Goal: Information Seeking & Learning: Learn about a topic

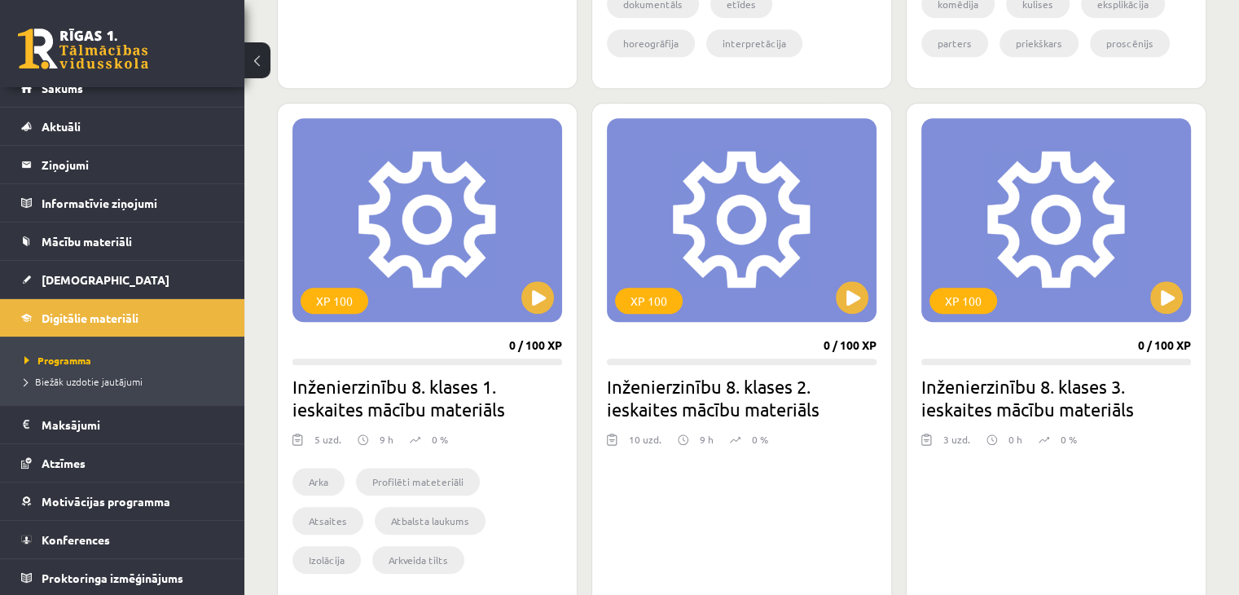
scroll to position [1445, 0]
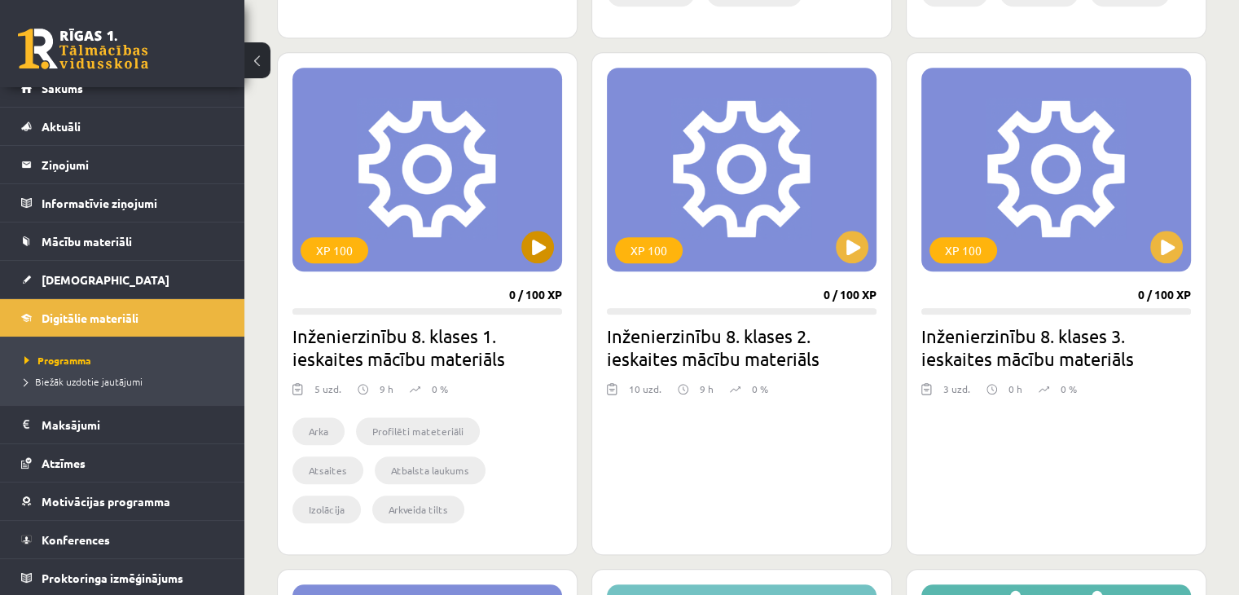
click at [415, 164] on div "XP 100" at bounding box center [427, 170] width 270 height 204
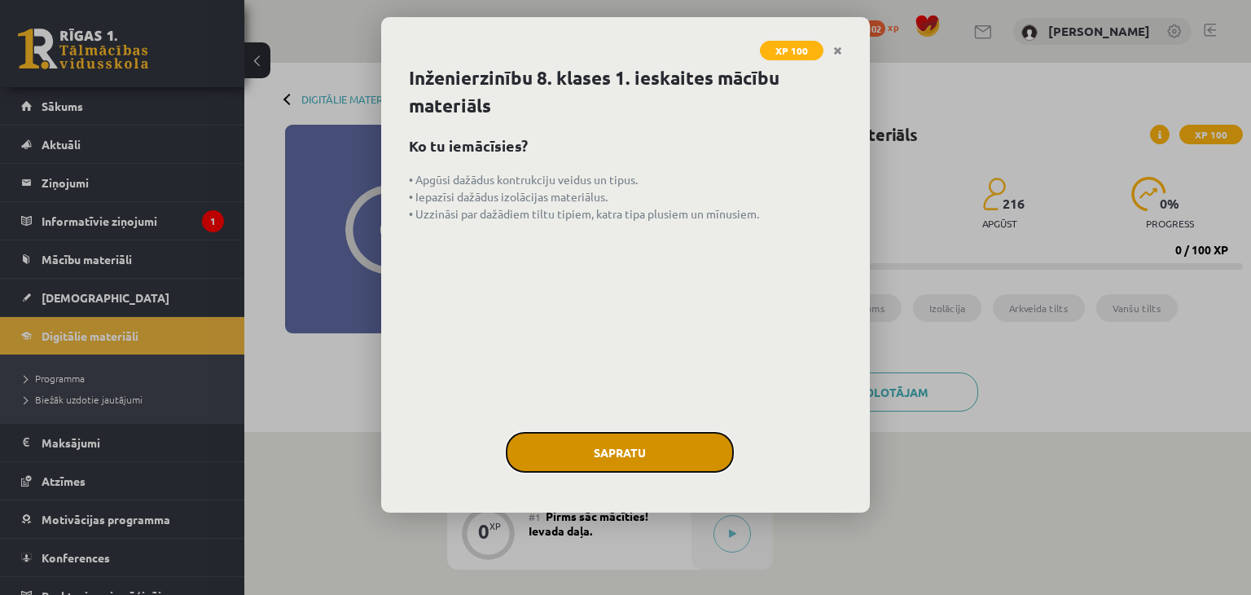
click at [640, 445] on button "Sapratu" at bounding box center [620, 452] width 228 height 41
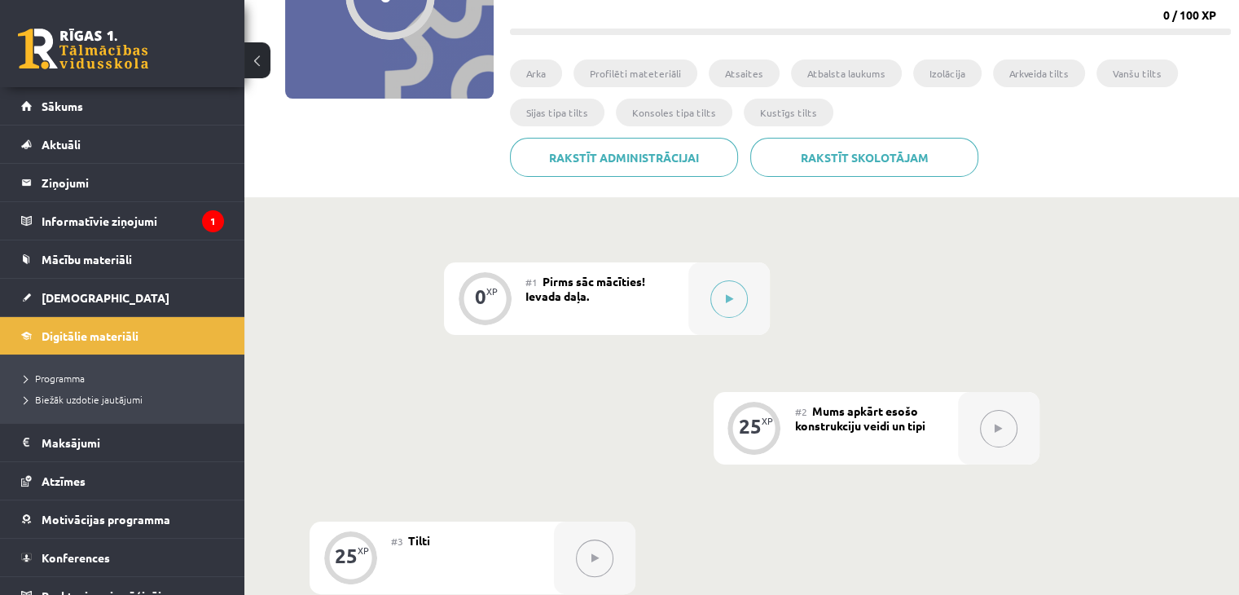
scroll to position [235, 0]
click at [127, 224] on legend "Informatīvie ziņojumi 1" at bounding box center [133, 220] width 182 height 37
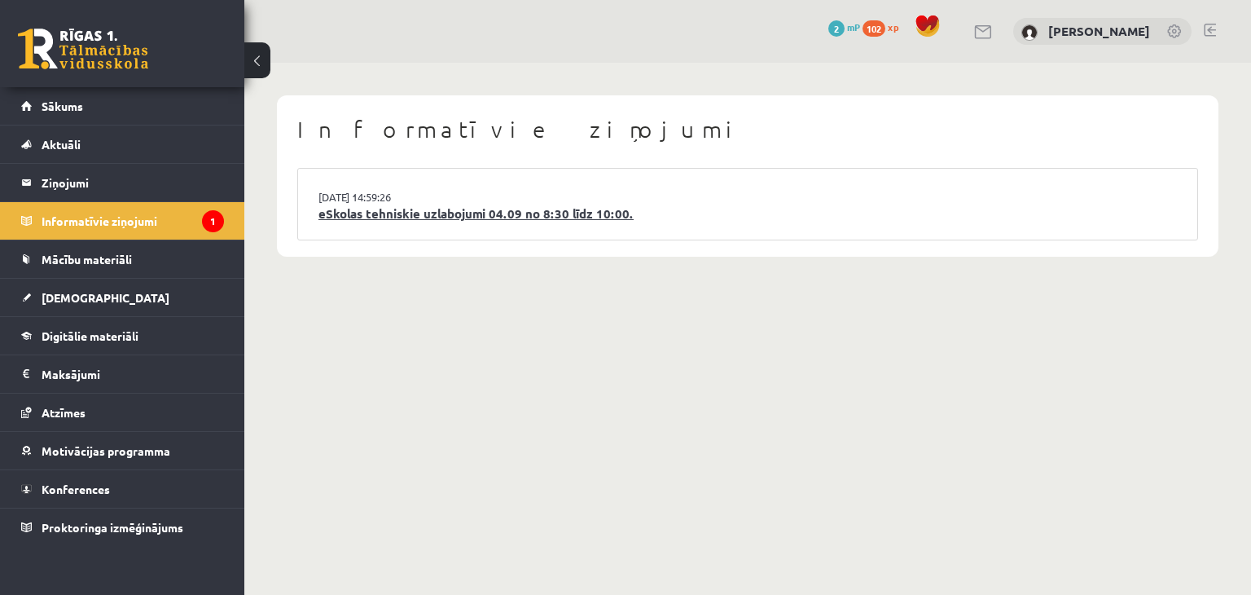
click at [440, 219] on link "eSkolas tehniskie uzlabojumi 04.09 no 8:30 līdz 10:00." at bounding box center [748, 213] width 859 height 19
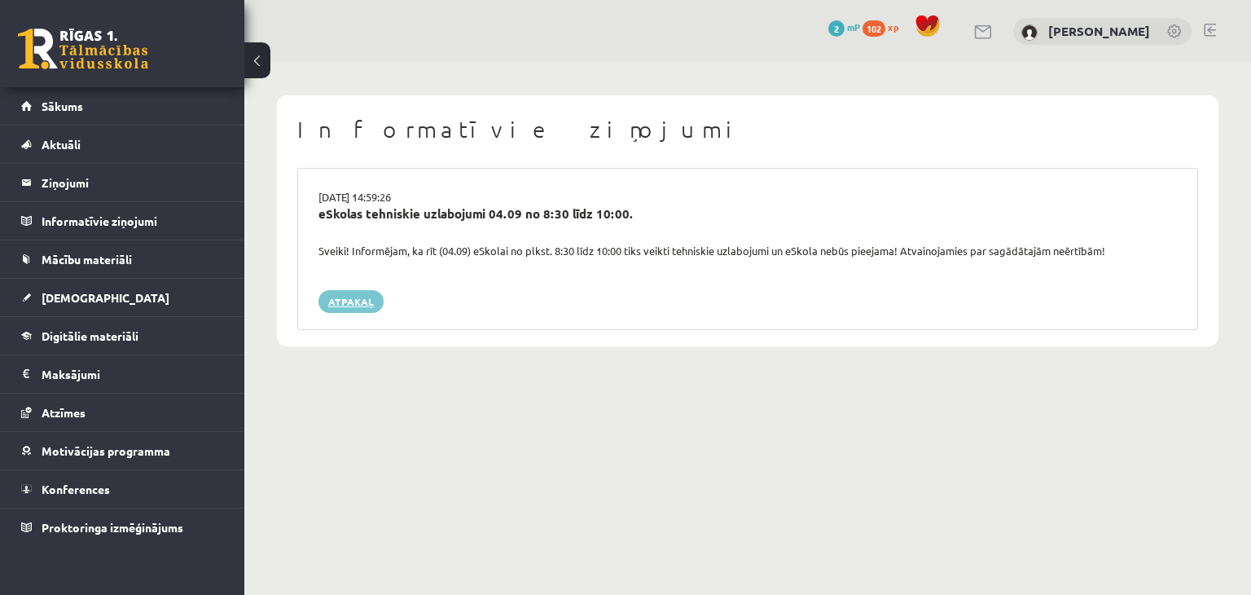
click at [358, 296] on link "Atpakaļ" at bounding box center [351, 301] width 65 height 23
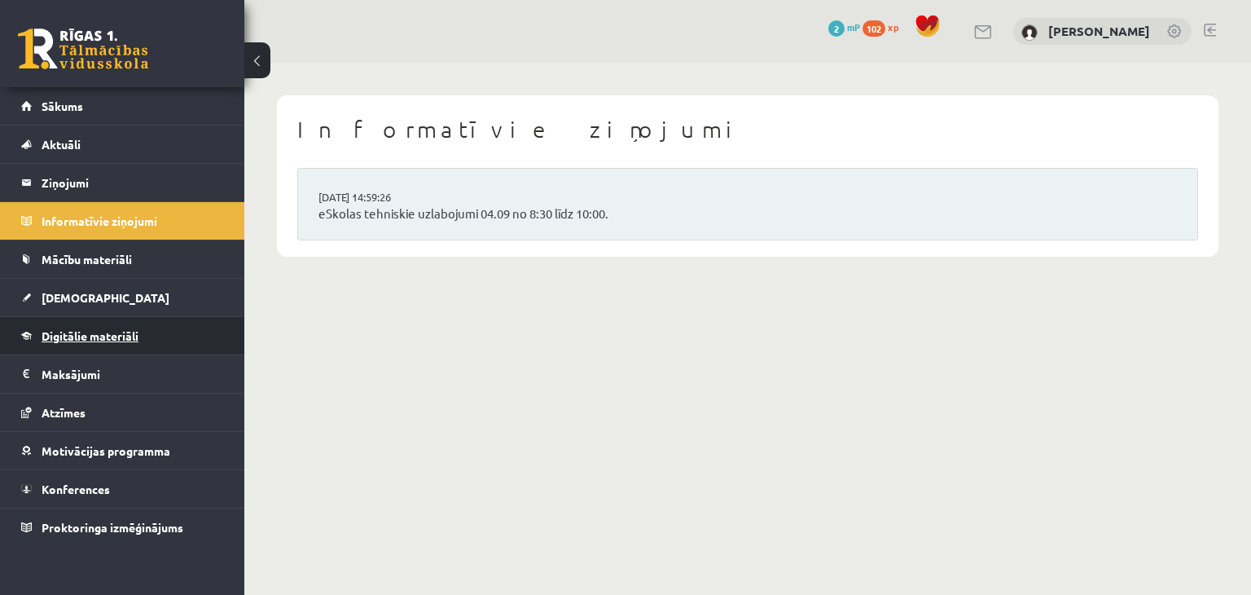
click at [182, 343] on link "Digitālie materiāli" at bounding box center [122, 335] width 203 height 37
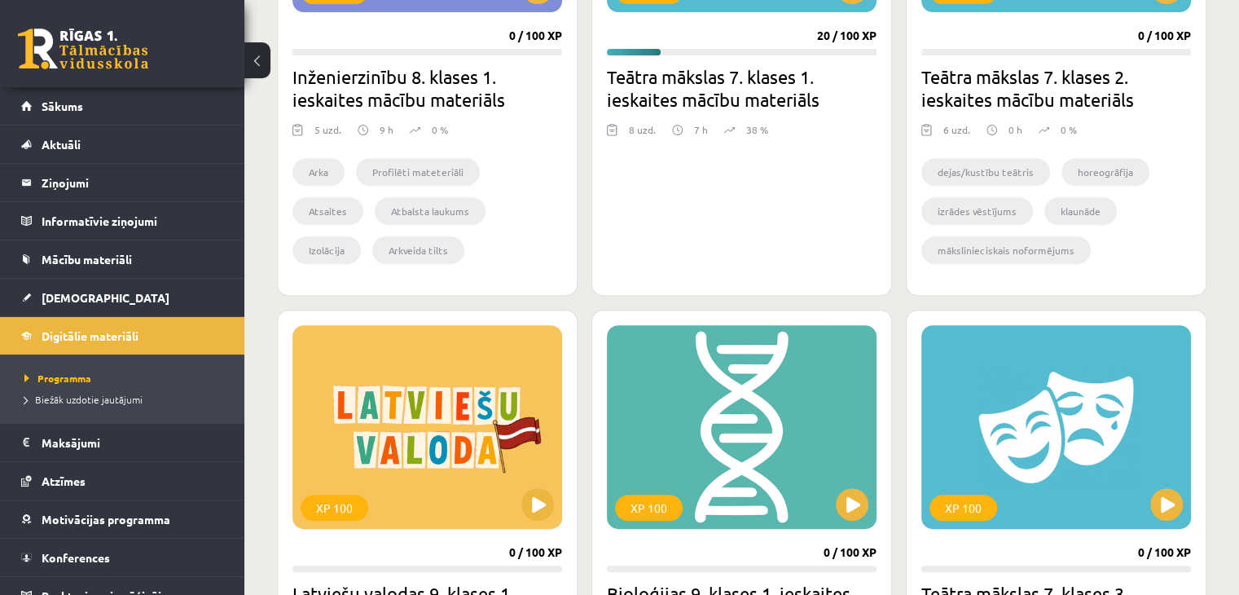
scroll to position [544, 0]
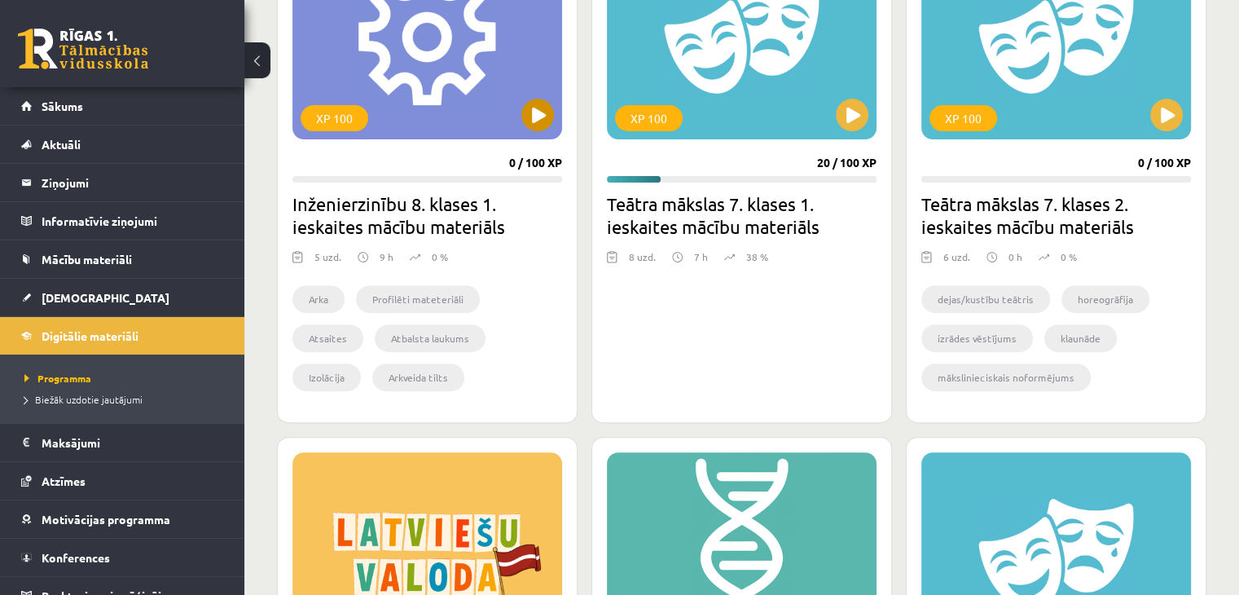
click at [412, 118] on div "XP 100" at bounding box center [427, 38] width 270 height 204
click at [402, 29] on div "XP 100" at bounding box center [427, 38] width 270 height 204
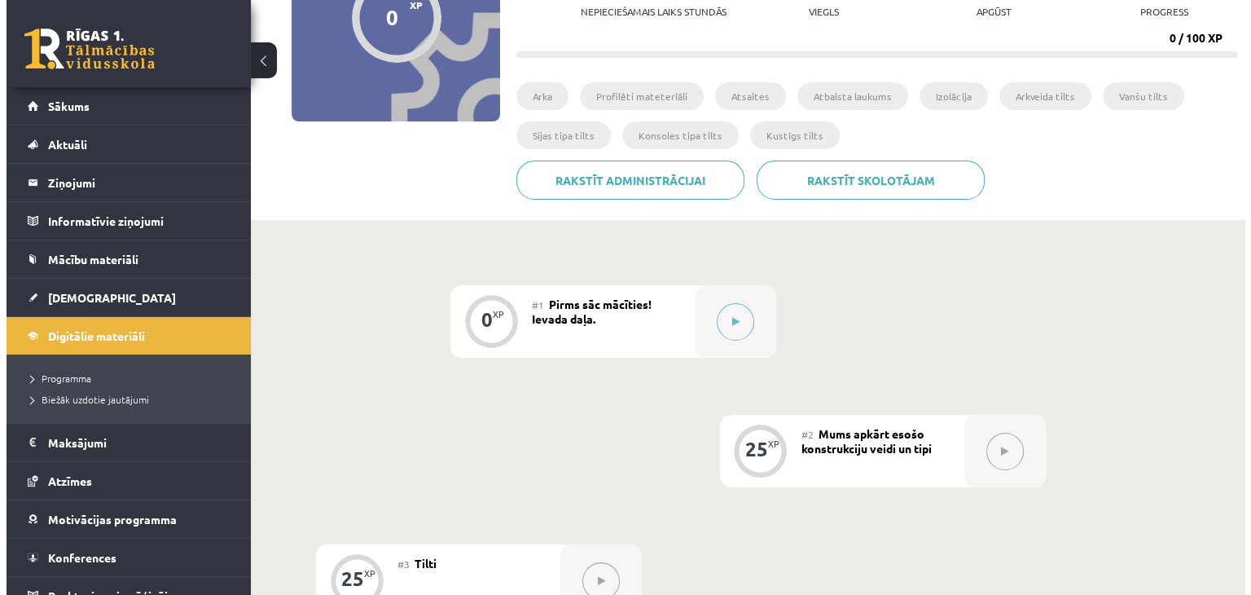
scroll to position [212, 0]
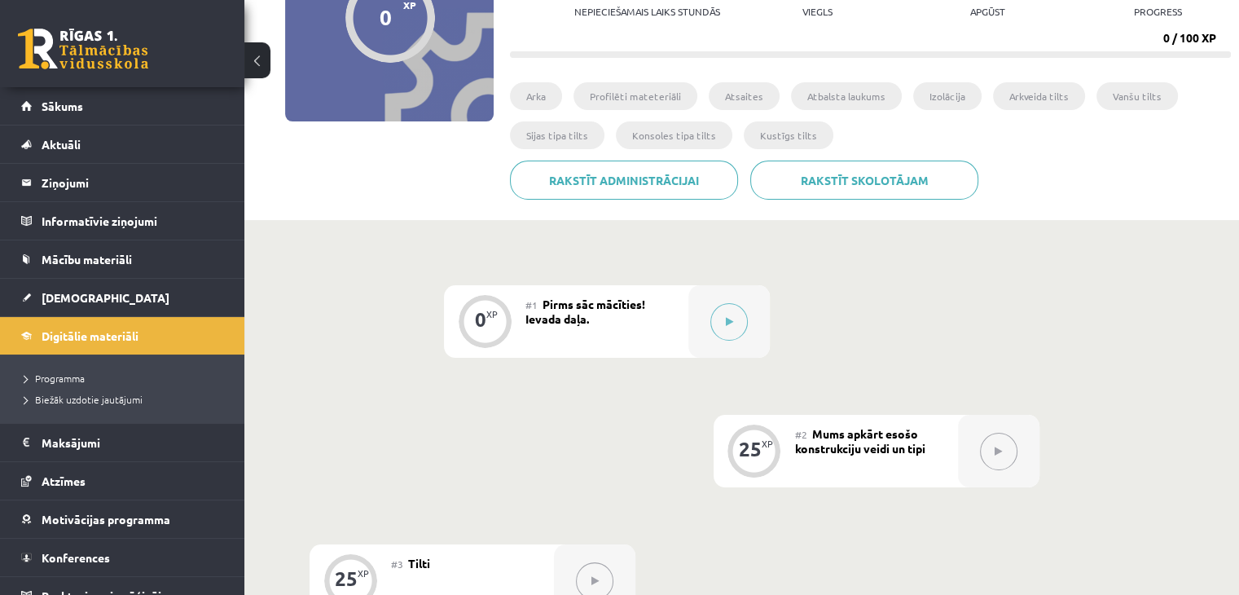
click at [654, 331] on div "#1 Pirms sāc mācīties! Ievada daļa." at bounding box center [606, 321] width 163 height 73
click at [722, 330] on button at bounding box center [728, 321] width 37 height 37
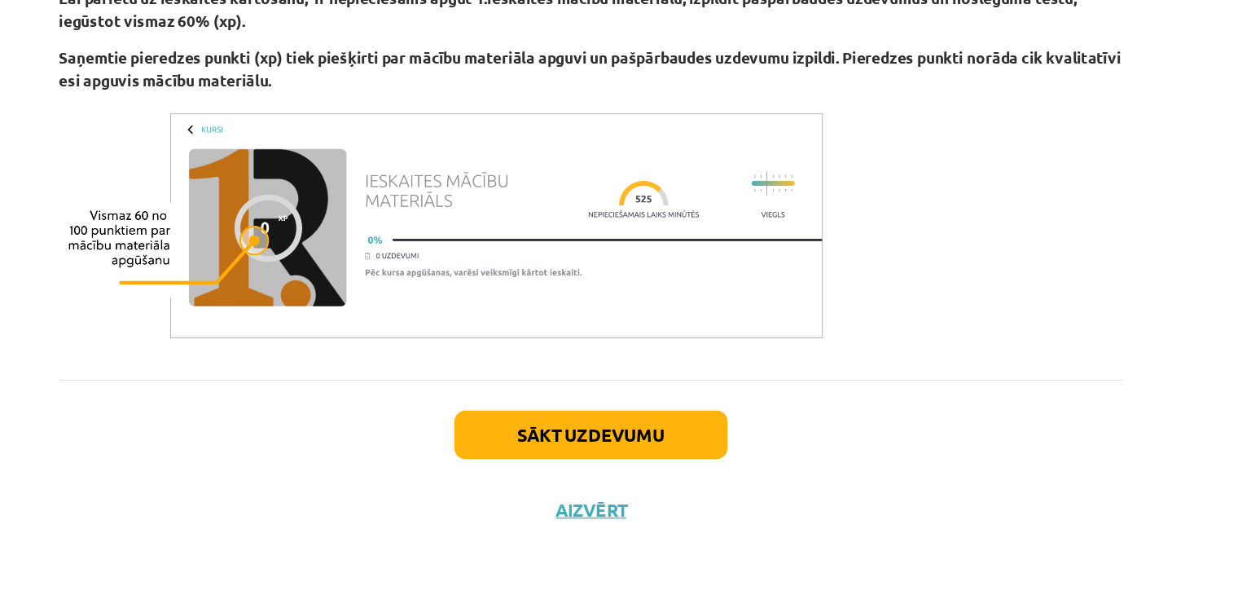
scroll to position [211, 0]
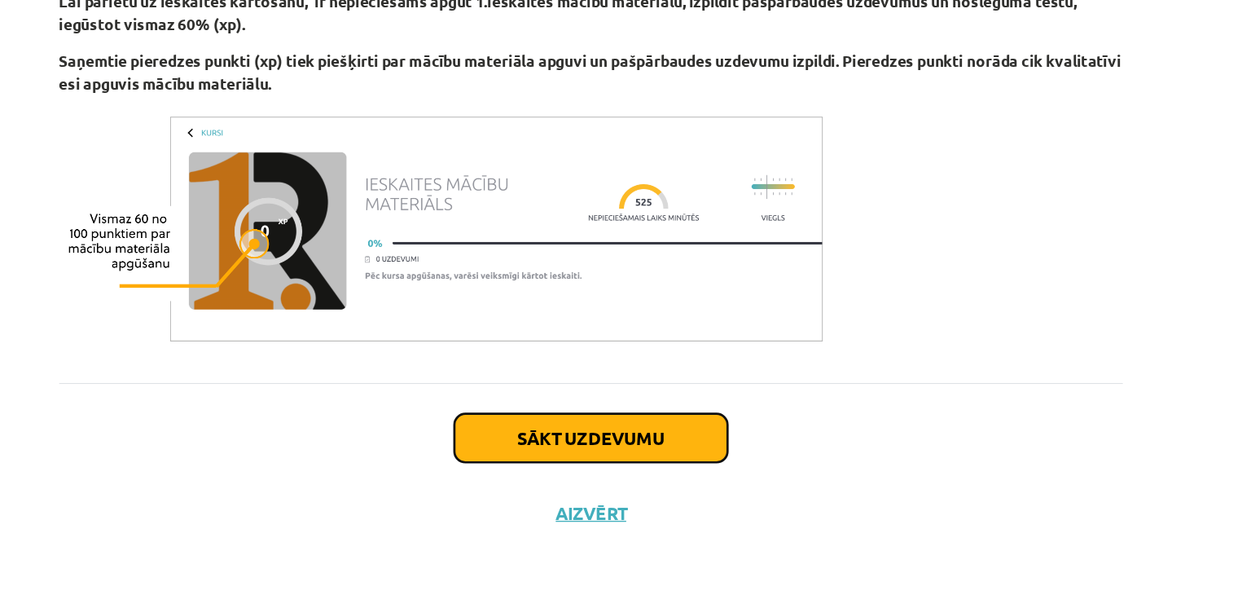
click at [528, 484] on button "Sākt uzdevumu" at bounding box center [626, 471] width 202 height 36
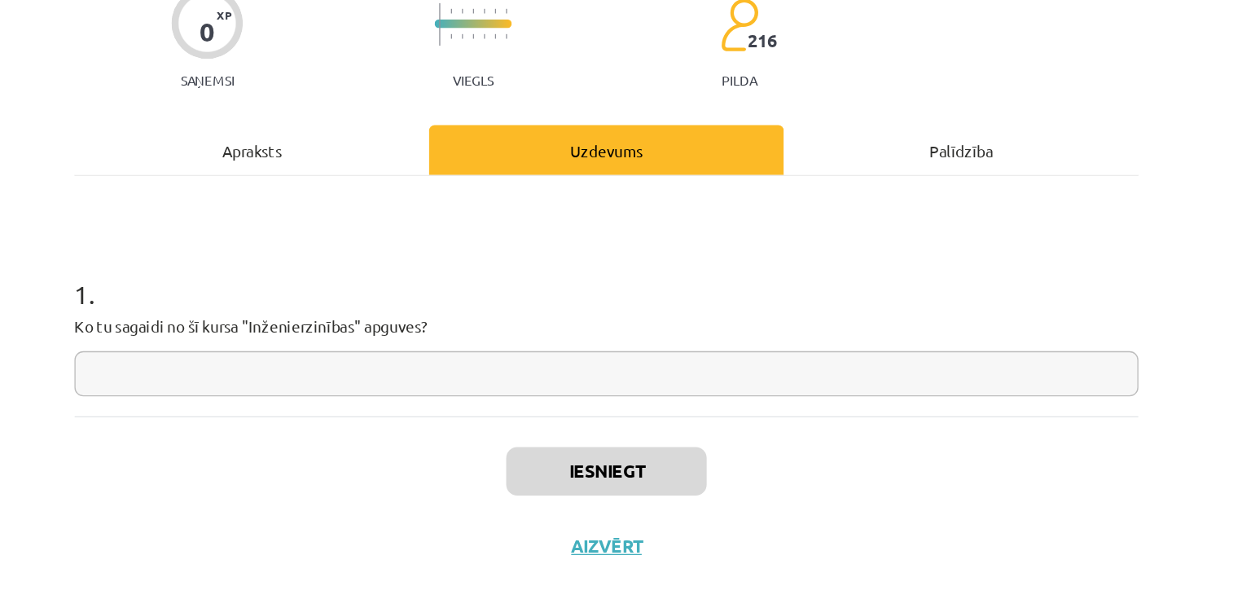
scroll to position [212, 0]
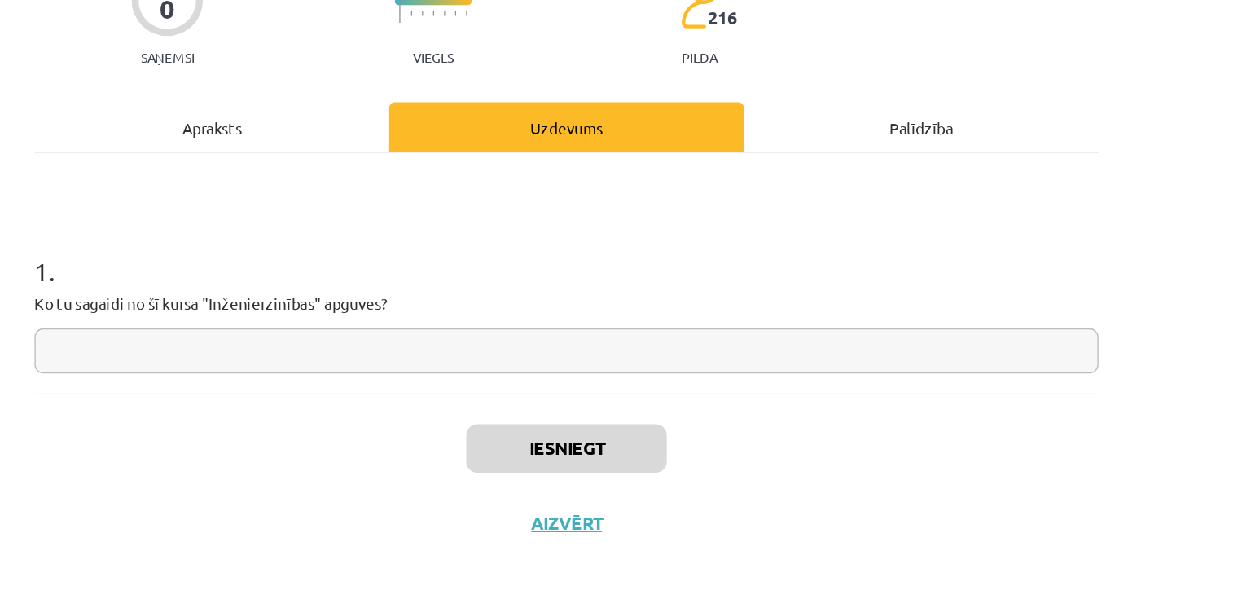
click at [490, 404] on input "text" at bounding box center [625, 399] width 787 height 33
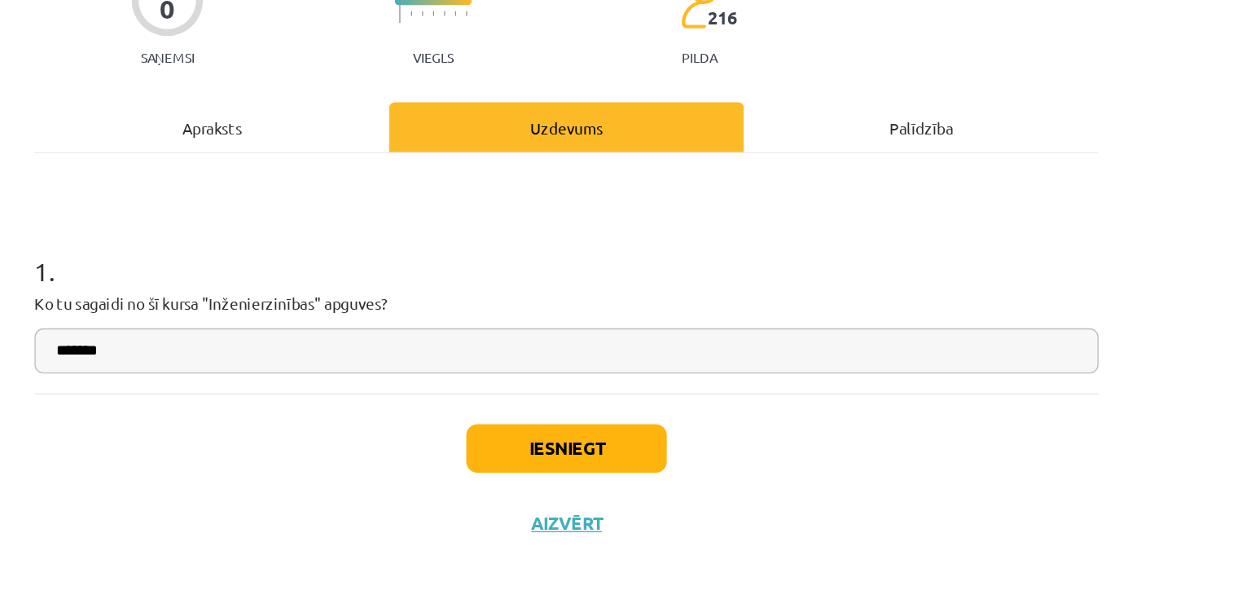
type input "*******"
click at [598, 467] on button "Iesniegt" at bounding box center [626, 472] width 148 height 36
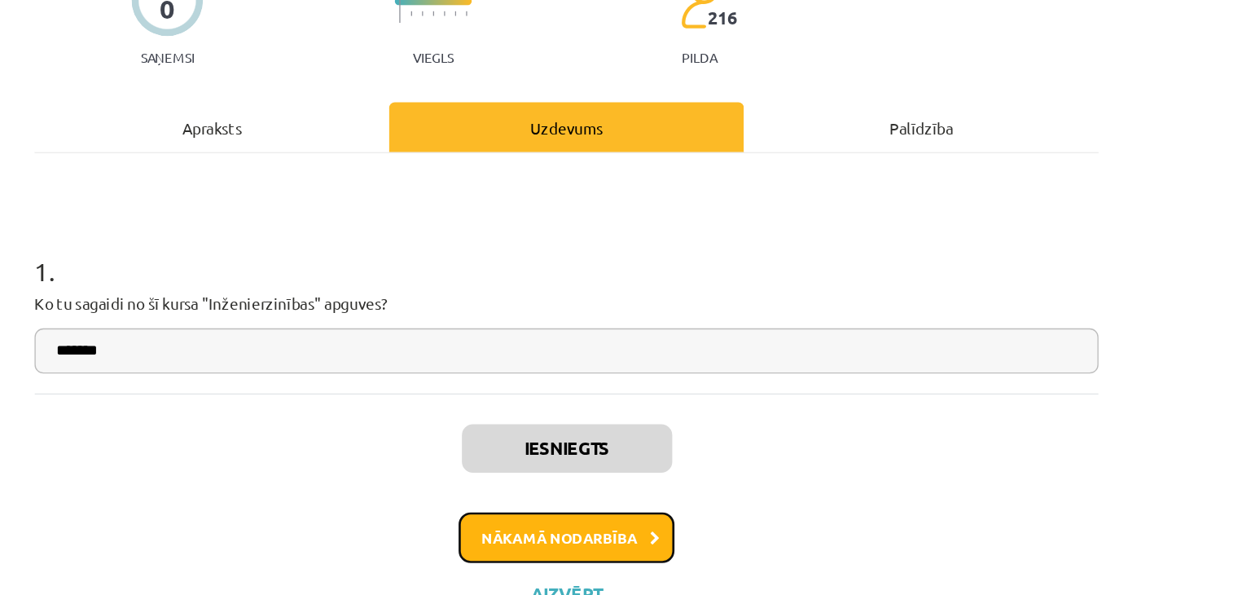
click at [605, 538] on button "Nākamā nodarbība" at bounding box center [626, 537] width 160 height 37
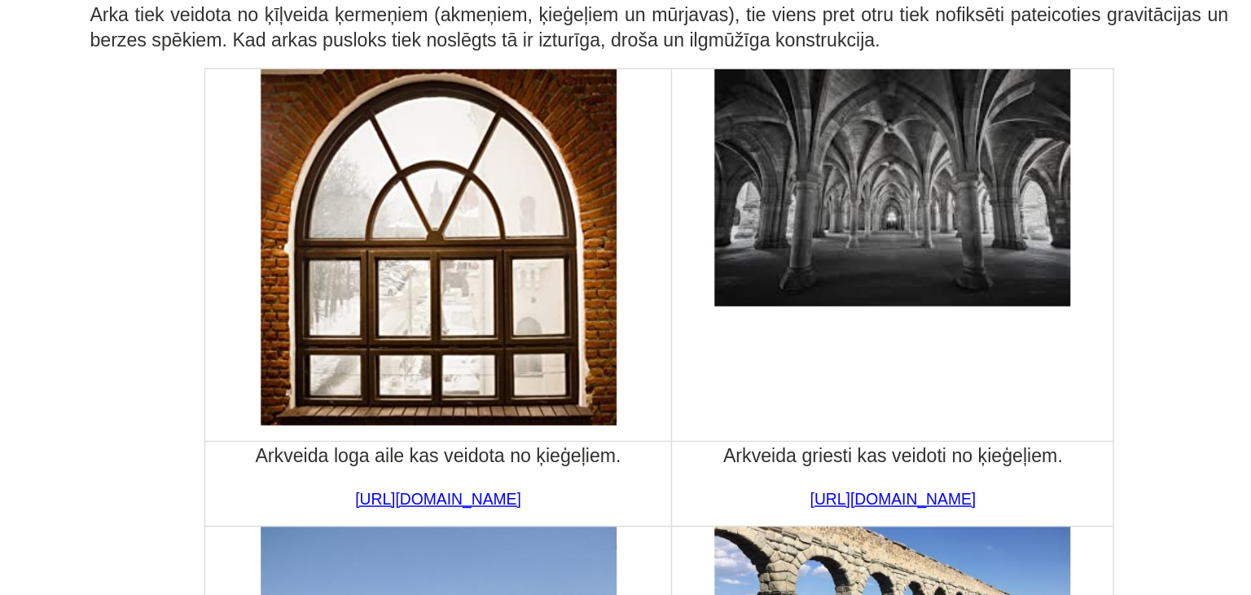
scroll to position [935, 0]
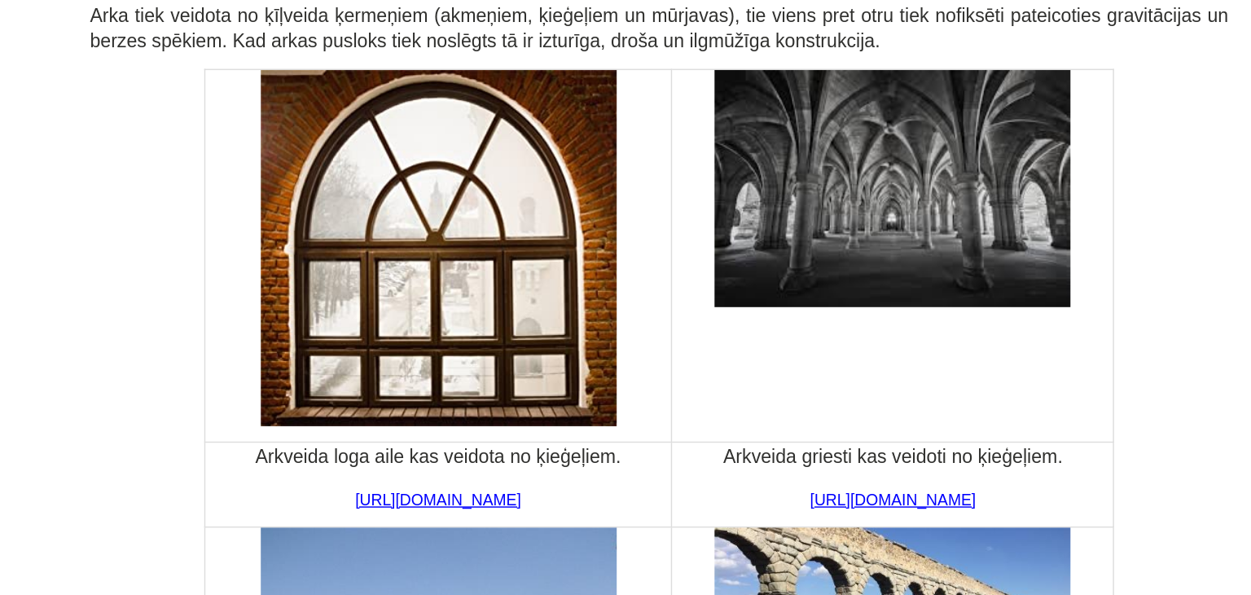
click at [550, 332] on span "Arkveida loga aile kas veidota no ķieģeļiem." at bounding box center [472, 339] width 253 height 14
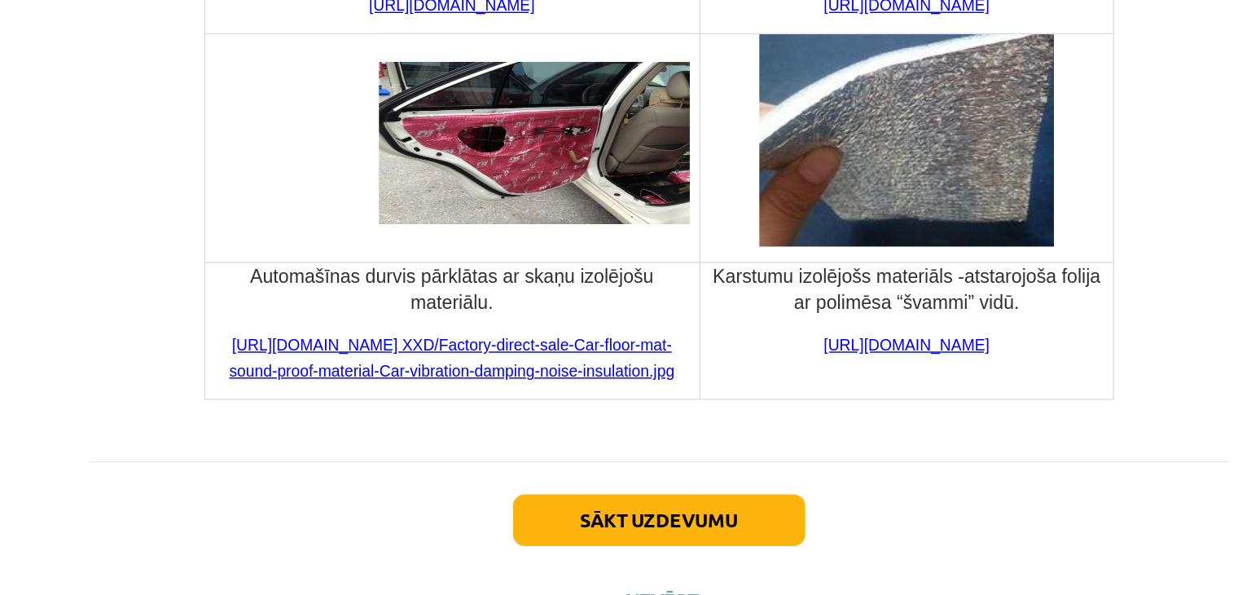
scroll to position [6025, 0]
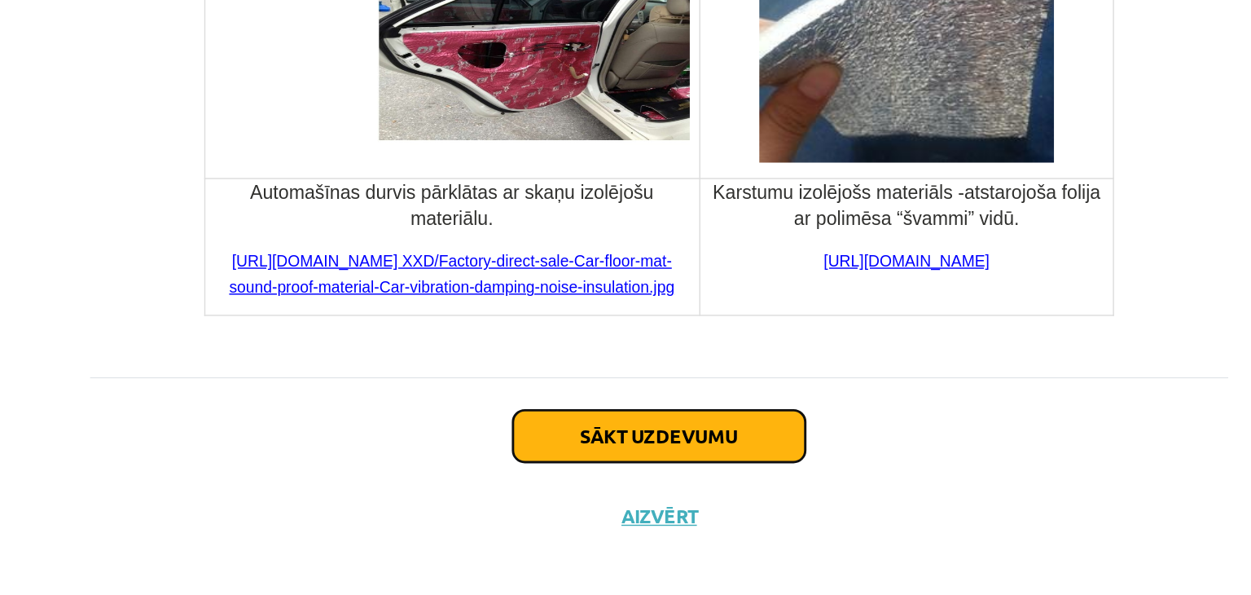
click at [618, 466] on button "Sākt uzdevumu" at bounding box center [626, 482] width 202 height 36
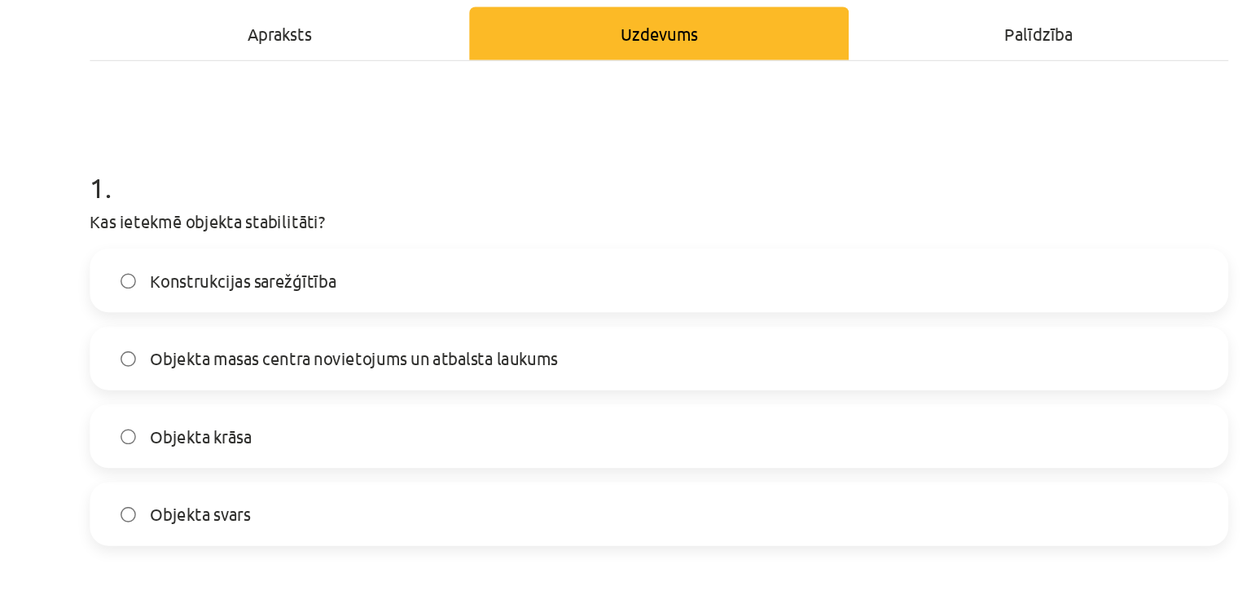
scroll to position [235, 0]
click at [587, 249] on label "Objekta masas centra novietojums un atbalsta laukums" at bounding box center [626, 247] width 784 height 41
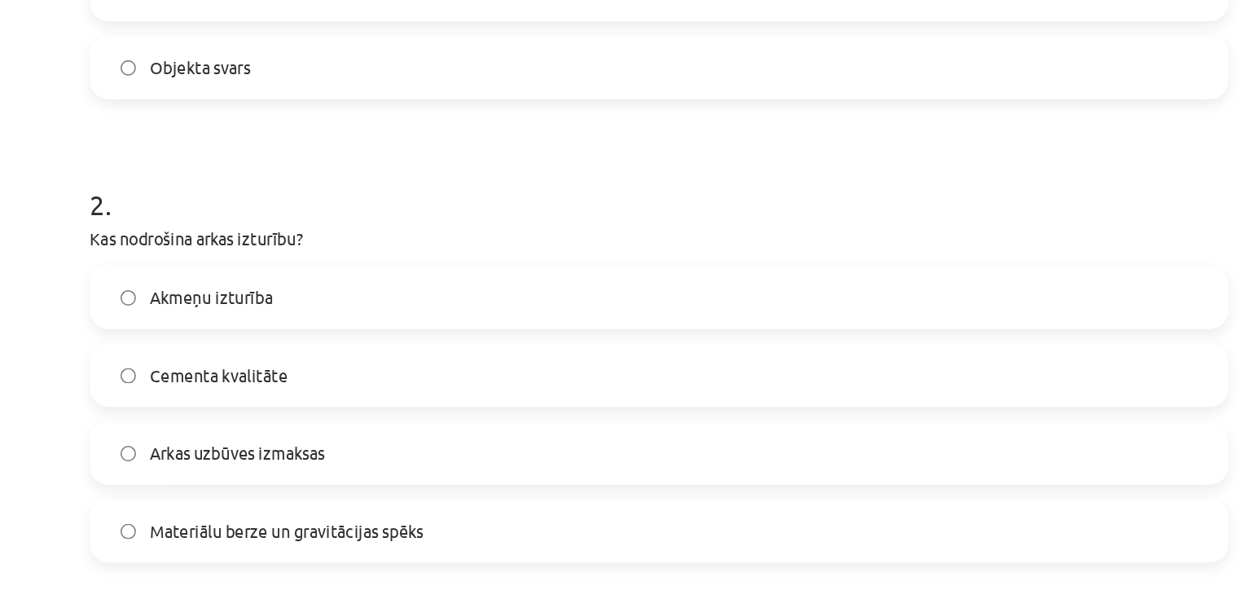
scroll to position [544, 0]
click at [482, 362] on label "Materiālu berze un gravitācijas spēks" at bounding box center [626, 365] width 784 height 41
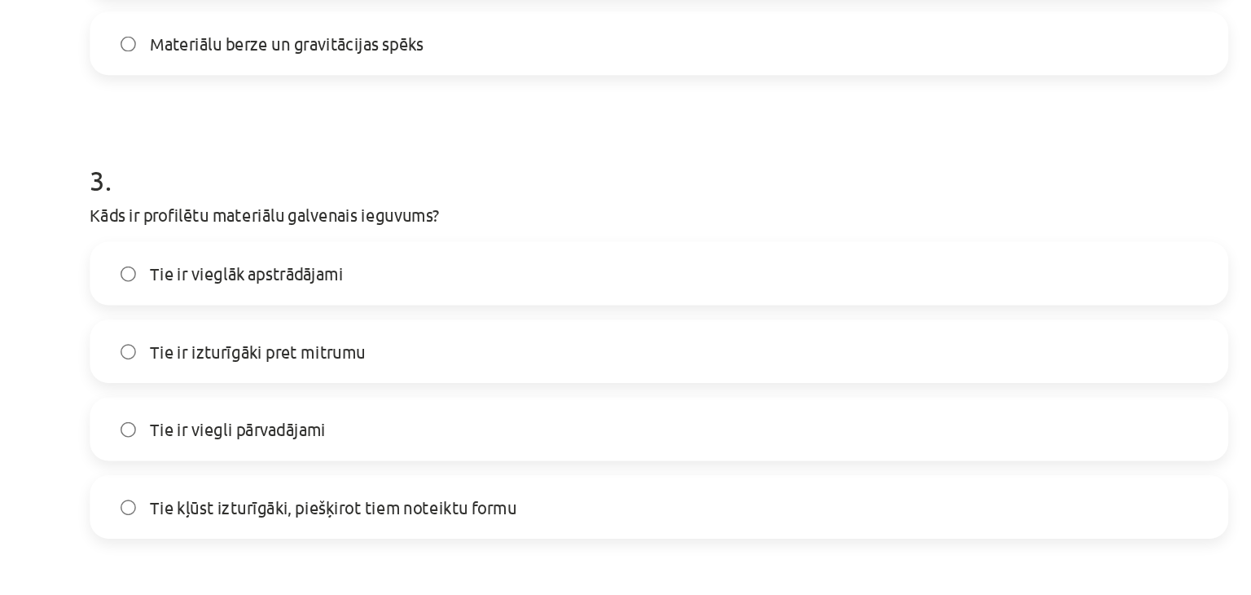
scroll to position [880, 0]
click at [482, 362] on label "Tie kļūst izturīgāki, piešķirot tiem noteiktu formu" at bounding box center [626, 350] width 784 height 41
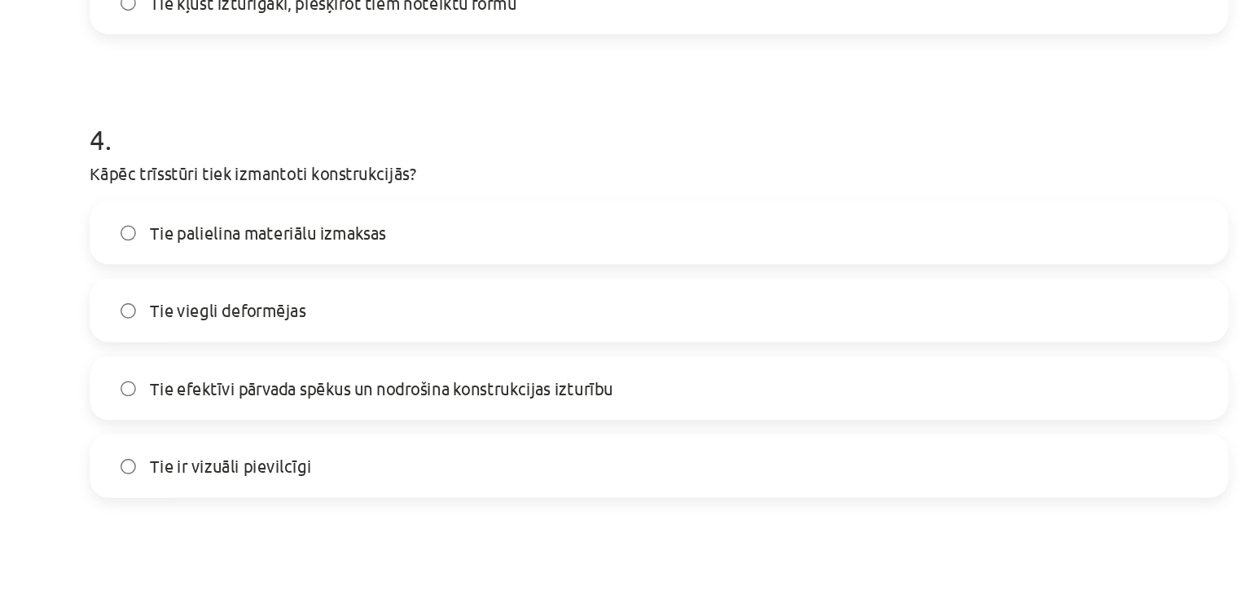
scroll to position [1268, 0]
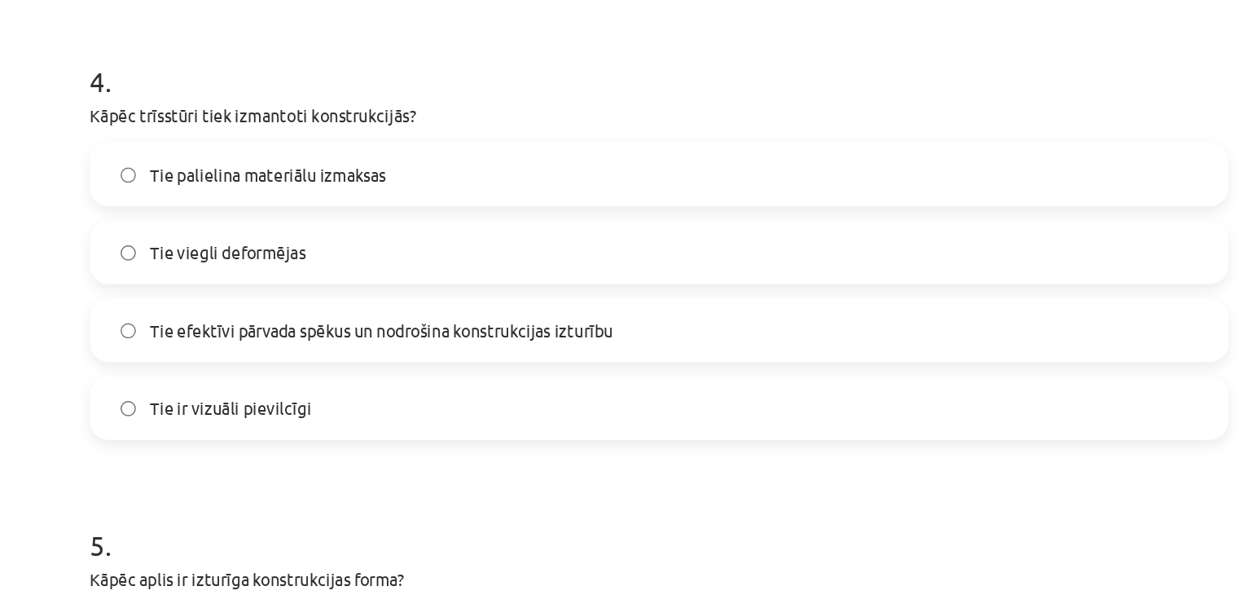
click at [524, 222] on span "Tie efektīvi pārvada spēkus un nodrošina konstrukcijas izturību" at bounding box center [434, 228] width 320 height 17
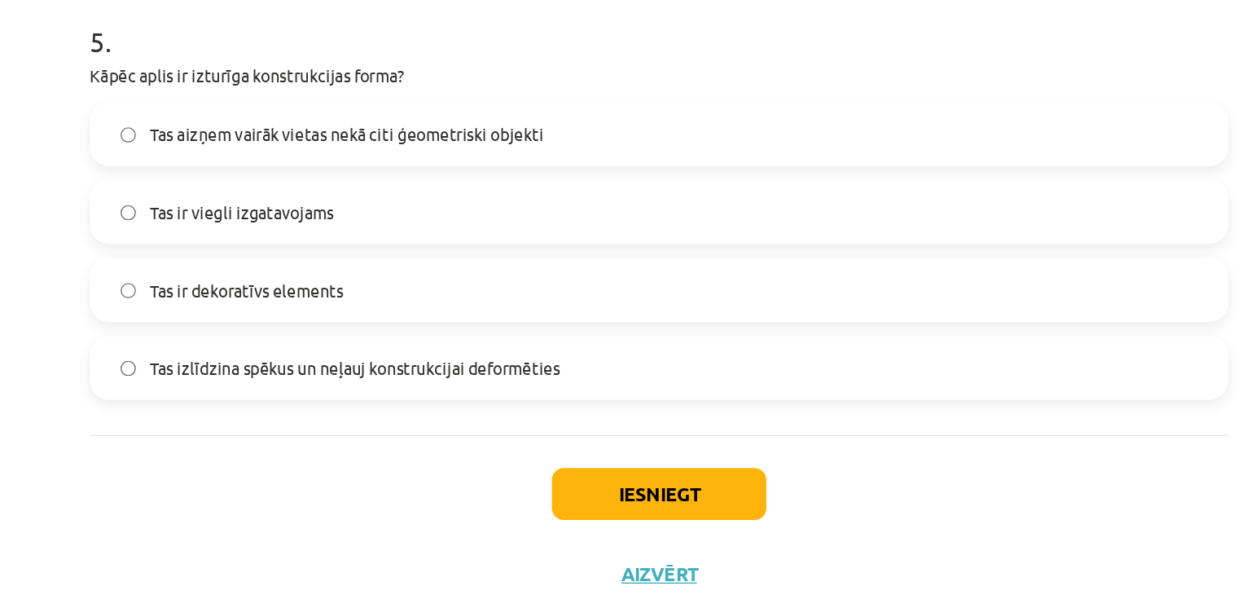
scroll to position [212, 0]
click at [533, 367] on label "Tas izlīdzina spēkus un neļauj konstrukcijai deformēties" at bounding box center [626, 384] width 784 height 41
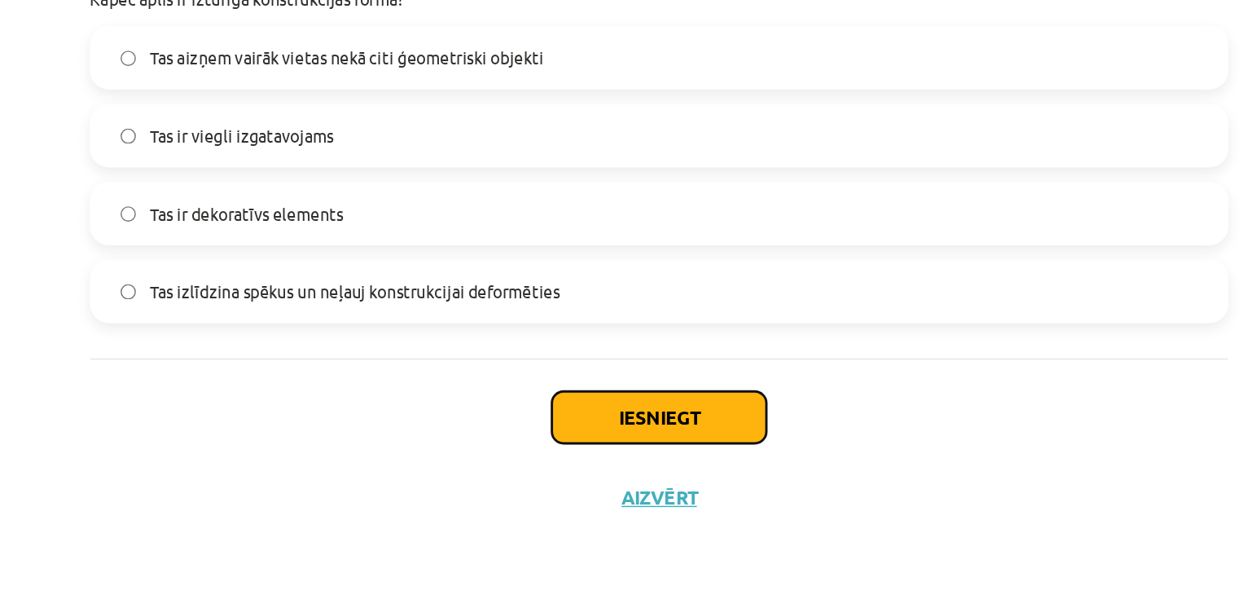
click at [600, 474] on button "Iesniegt" at bounding box center [626, 472] width 148 height 36
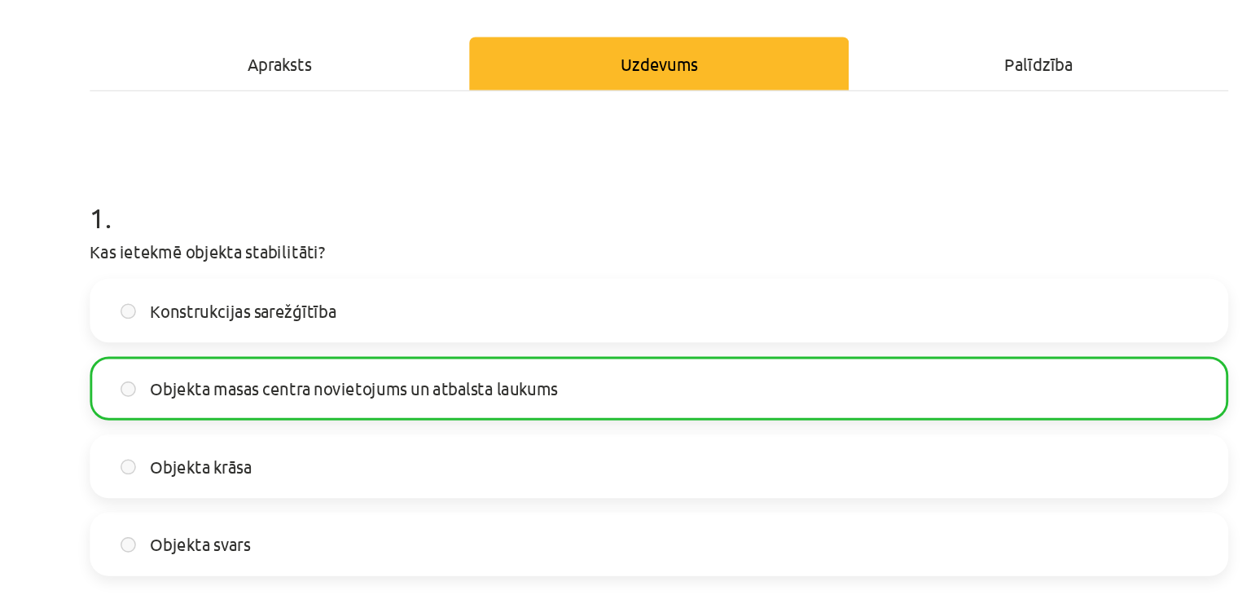
scroll to position [0, 0]
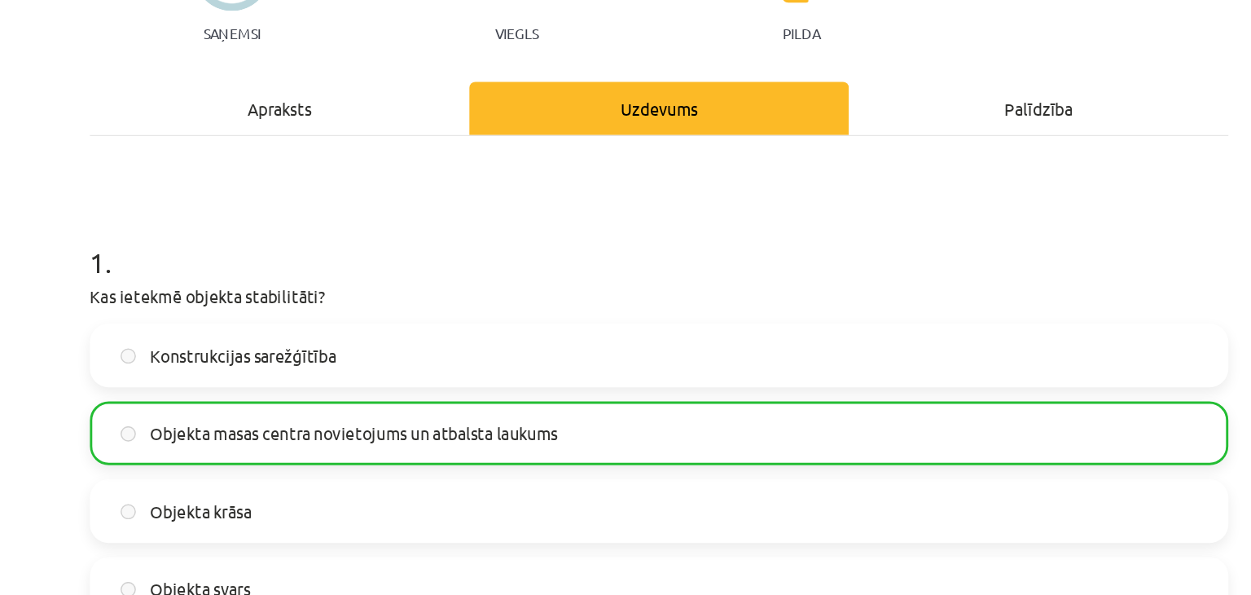
click at [372, 249] on div "Apraksts" at bounding box center [363, 258] width 262 height 37
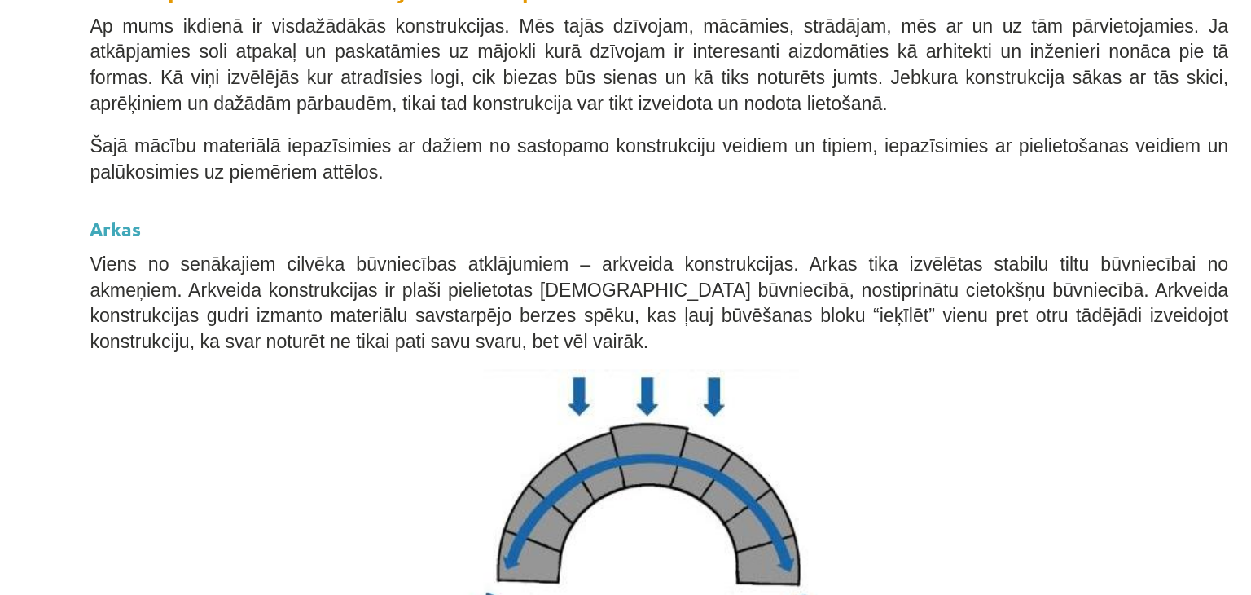
scroll to position [424, 0]
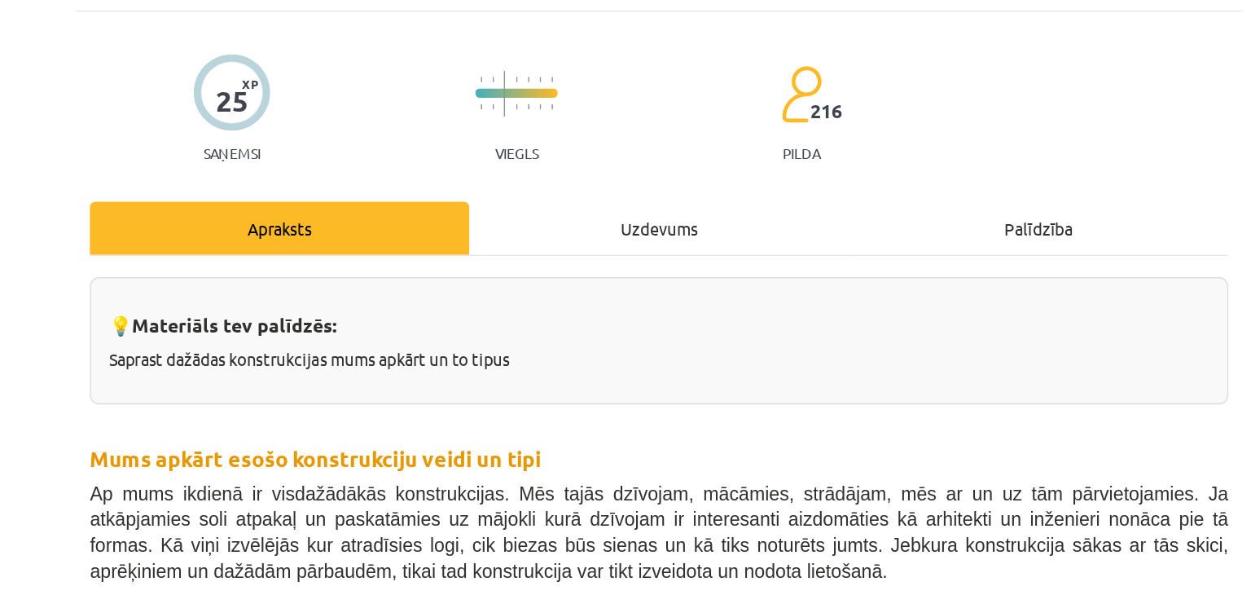
click at [574, 158] on div "Uzdevums" at bounding box center [625, 157] width 262 height 37
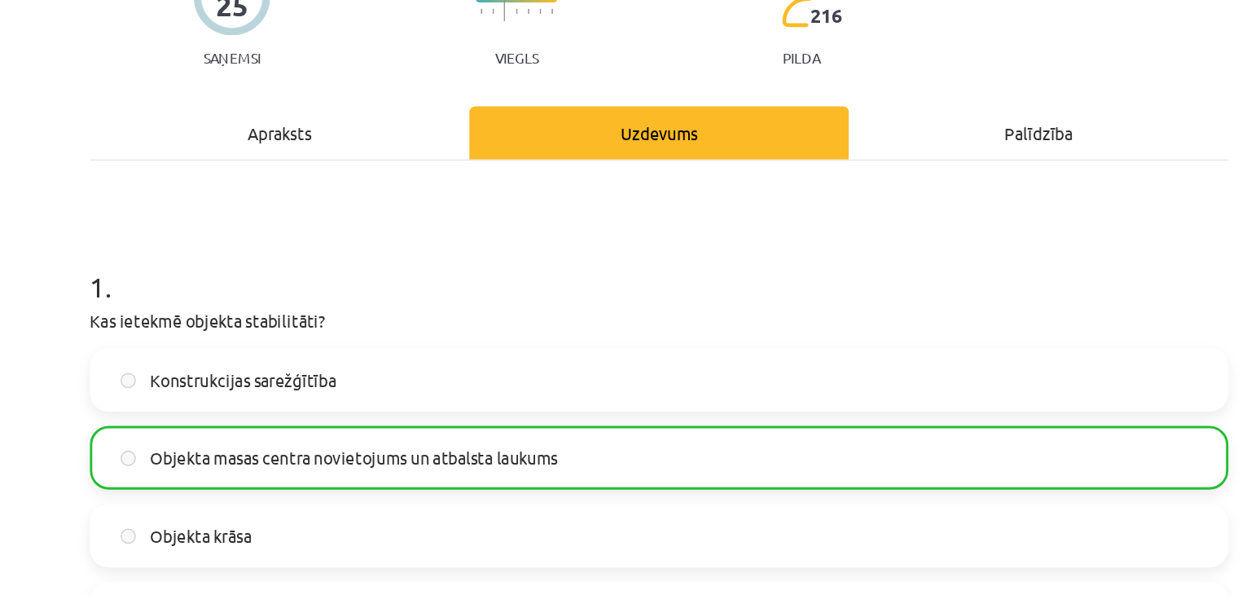
scroll to position [166, 0]
